Goal: Navigation & Orientation: Find specific page/section

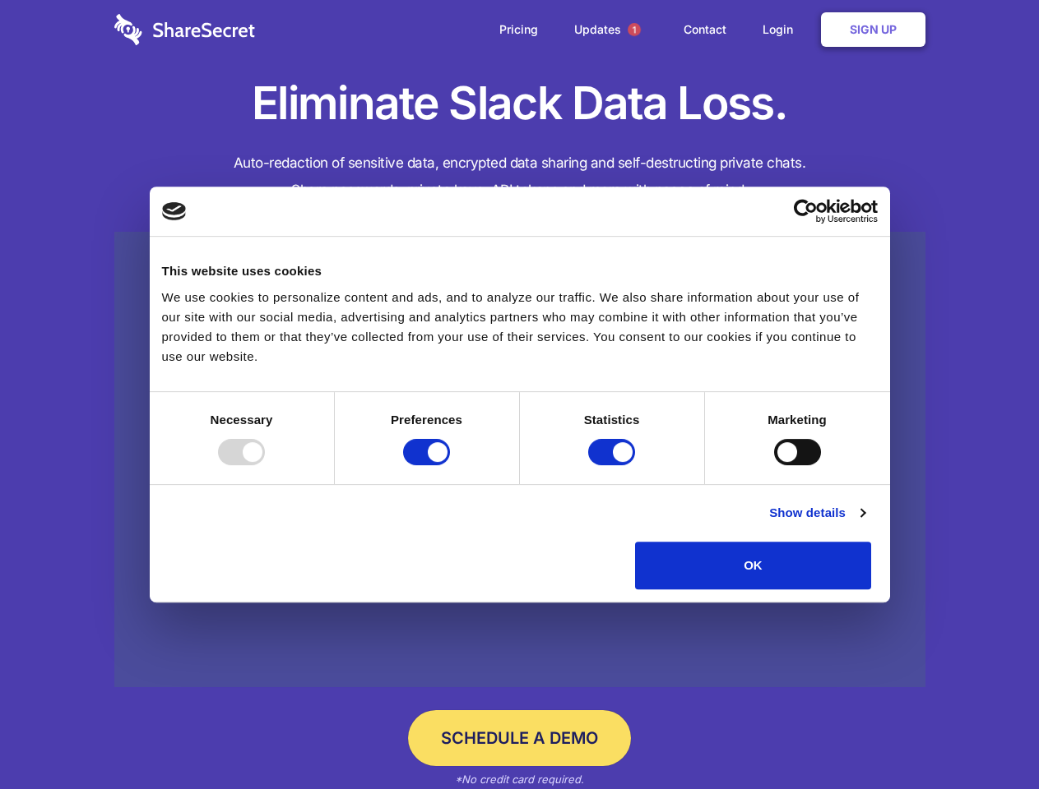
click at [265, 465] on div at bounding box center [241, 452] width 47 height 26
click at [450, 465] on input "Preferences" at bounding box center [426, 452] width 47 height 26
checkbox input "false"
click at [613, 465] on input "Statistics" at bounding box center [611, 452] width 47 height 26
checkbox input "false"
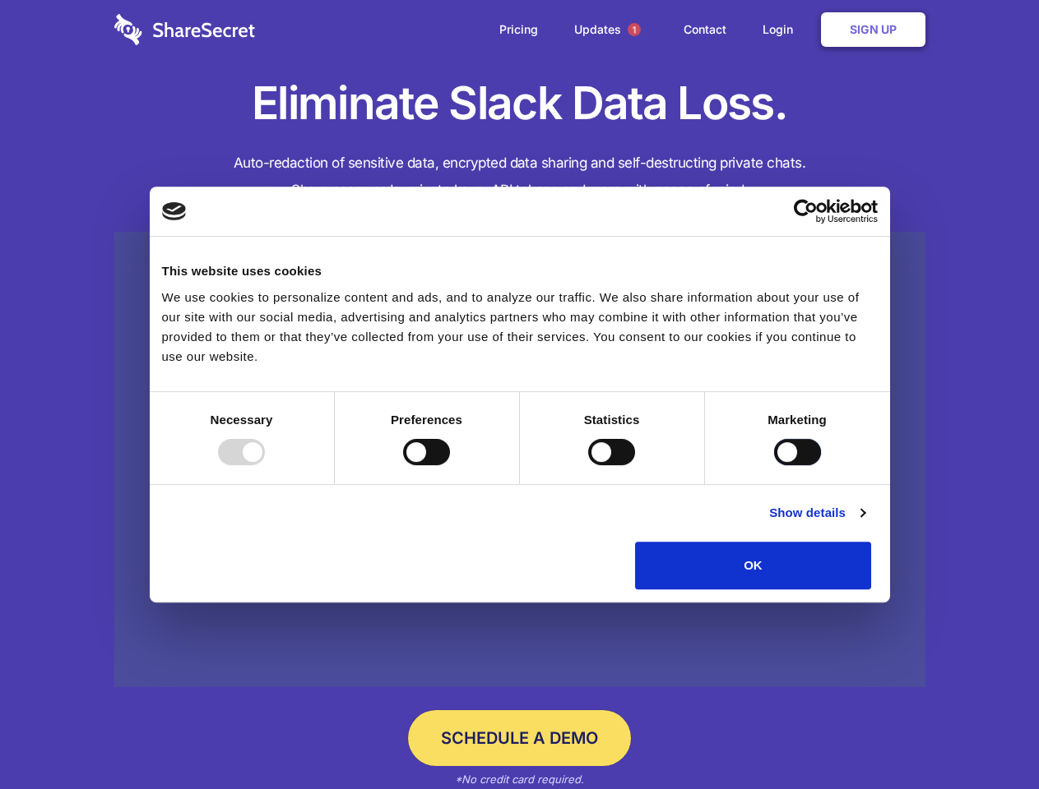
click at [774, 465] on input "Marketing" at bounding box center [797, 452] width 47 height 26
checkbox input "true"
click at [864, 523] on link "Show details" at bounding box center [816, 513] width 95 height 20
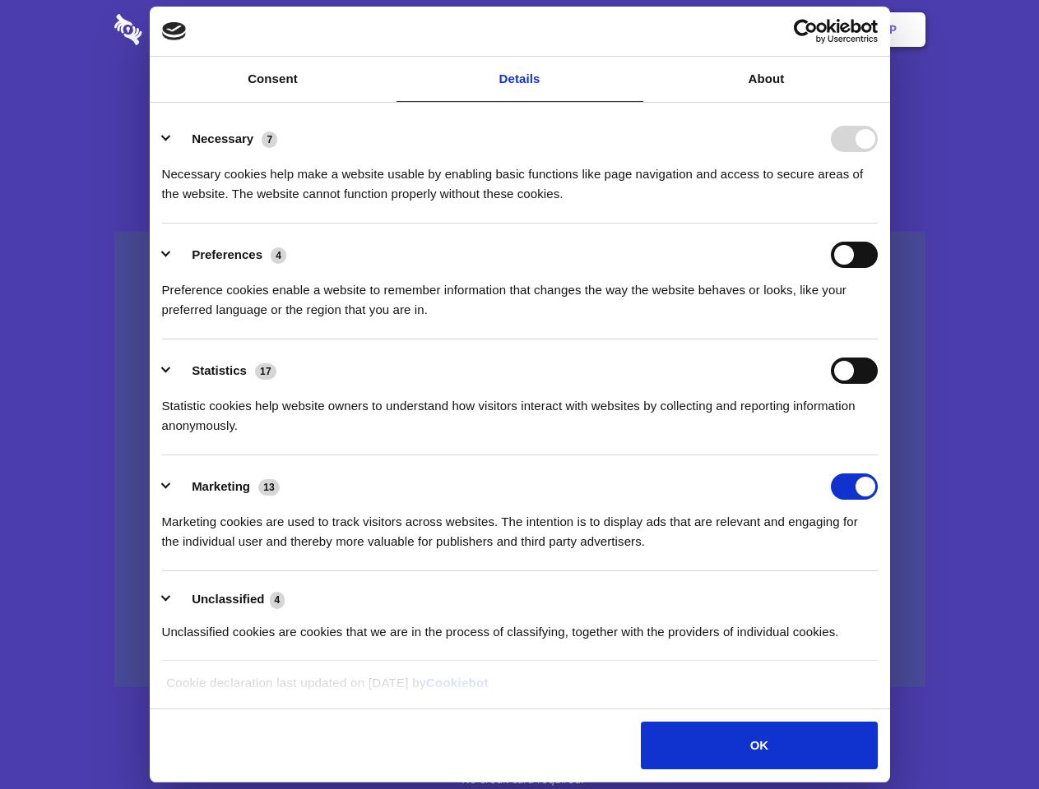
click at [877, 224] on li "Necessary 7 Necessary cookies help make a website usable by enabling basic func…" at bounding box center [519, 166] width 715 height 116
click at [633, 30] on span "1" at bounding box center [633, 29] width 13 height 13
